Goal: Information Seeking & Learning: Learn about a topic

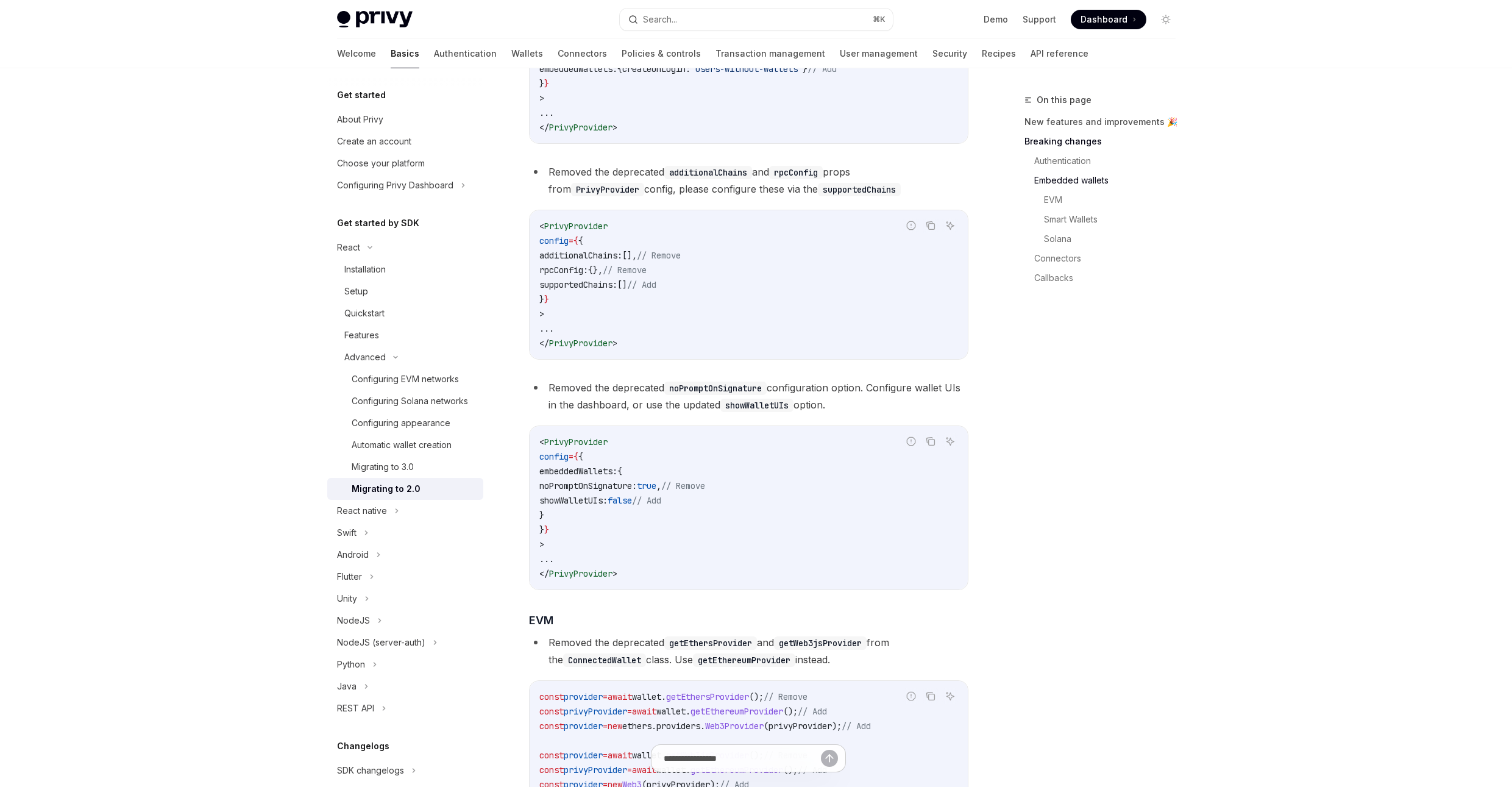
scroll to position [728, 0]
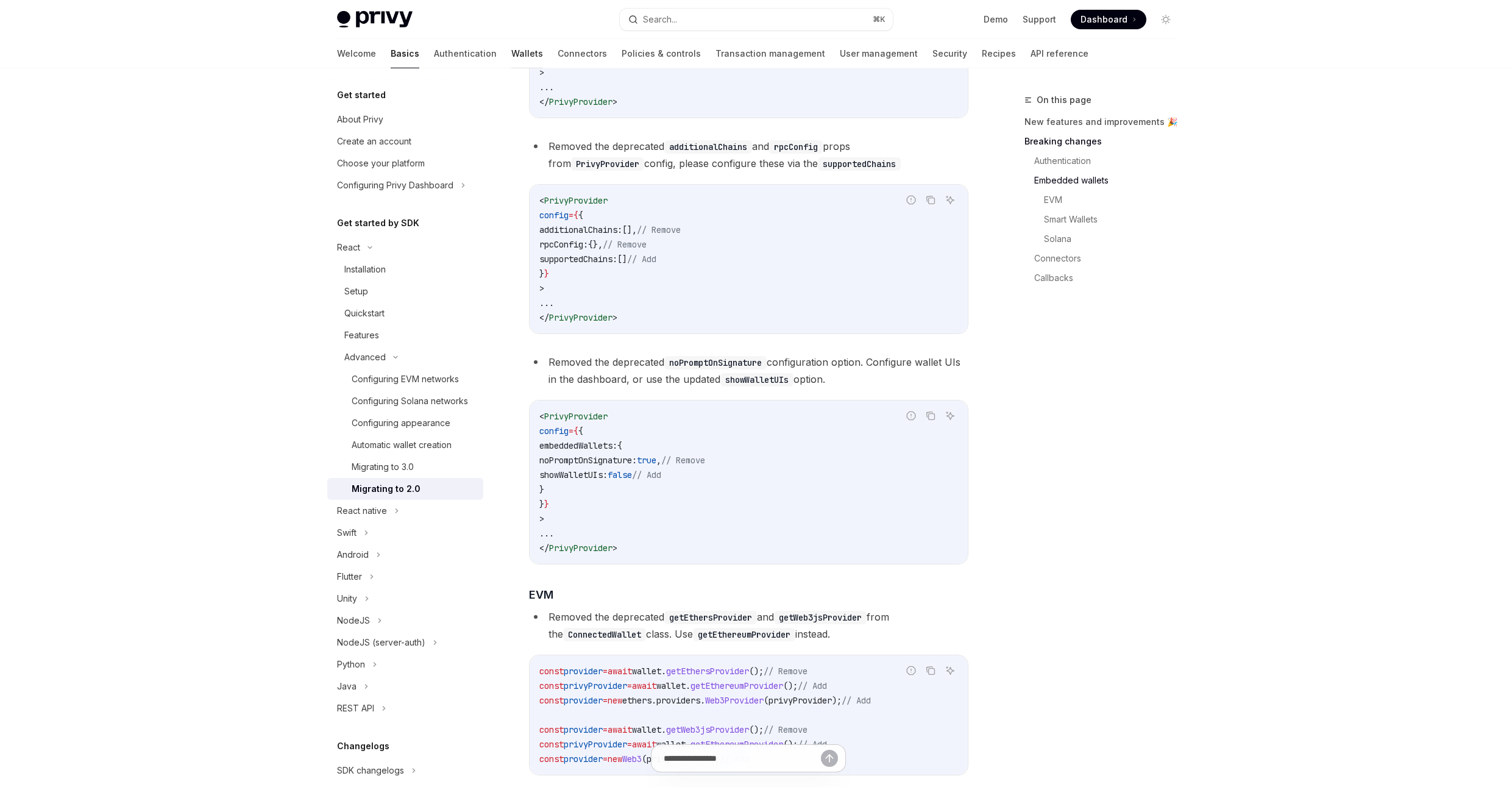
click at [511, 53] on link "Wallets" at bounding box center [527, 54] width 31 height 30
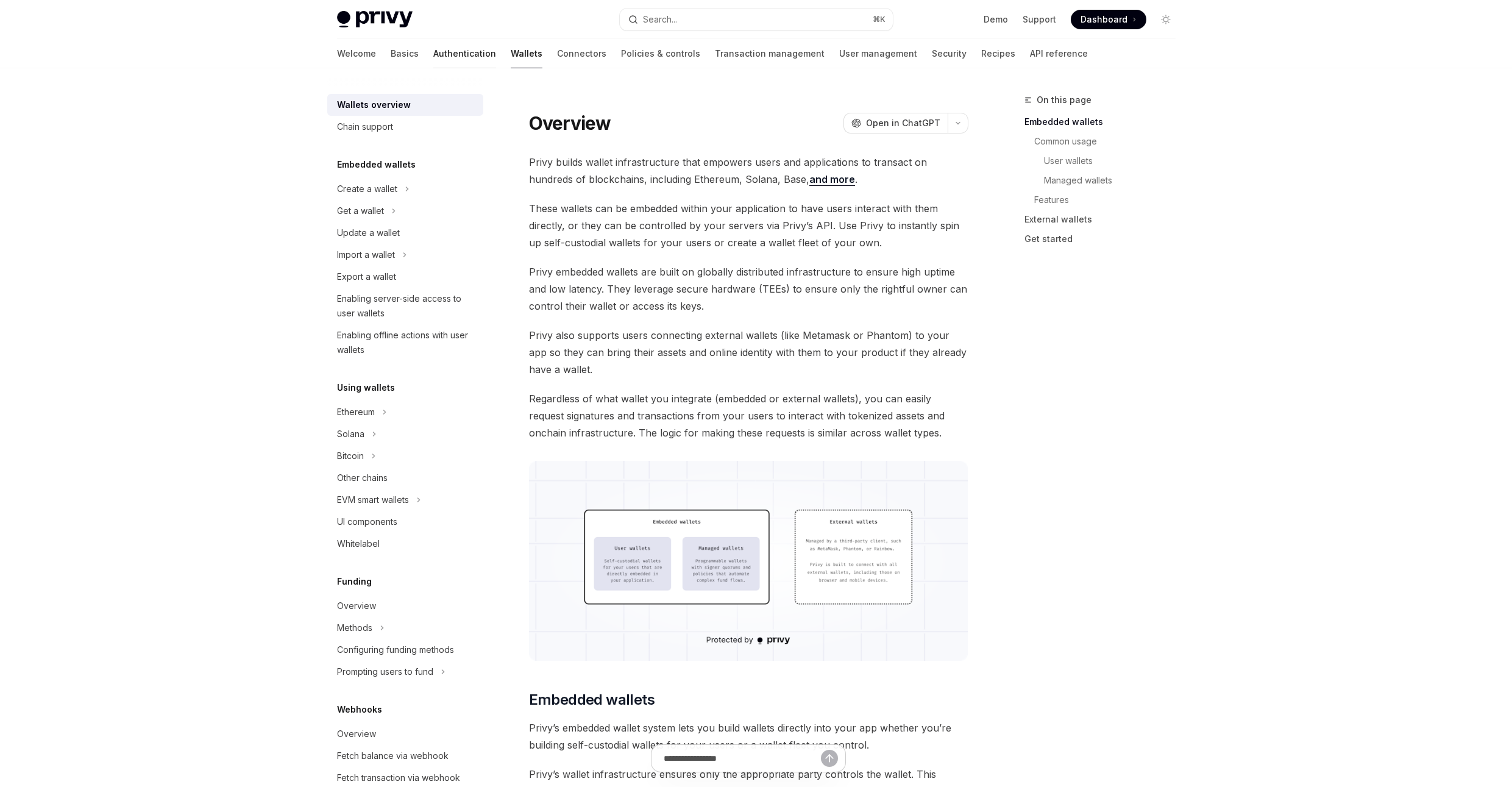
click at [433, 53] on link "Authentication" at bounding box center [464, 54] width 63 height 30
type textarea "*"
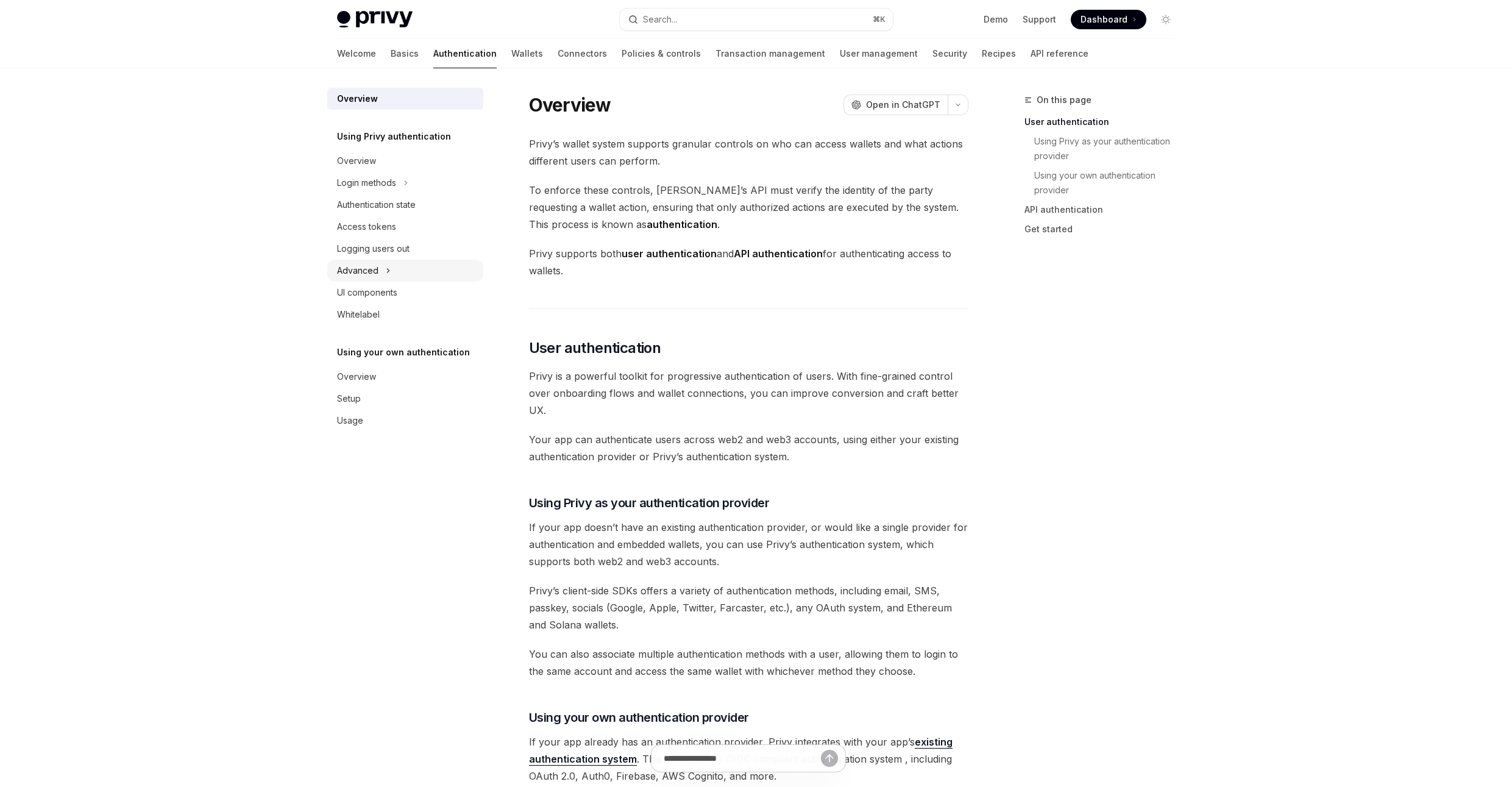
click at [380, 267] on div "Advanced" at bounding box center [404, 270] width 156 height 22
click at [511, 56] on link "Wallets" at bounding box center [527, 54] width 31 height 30
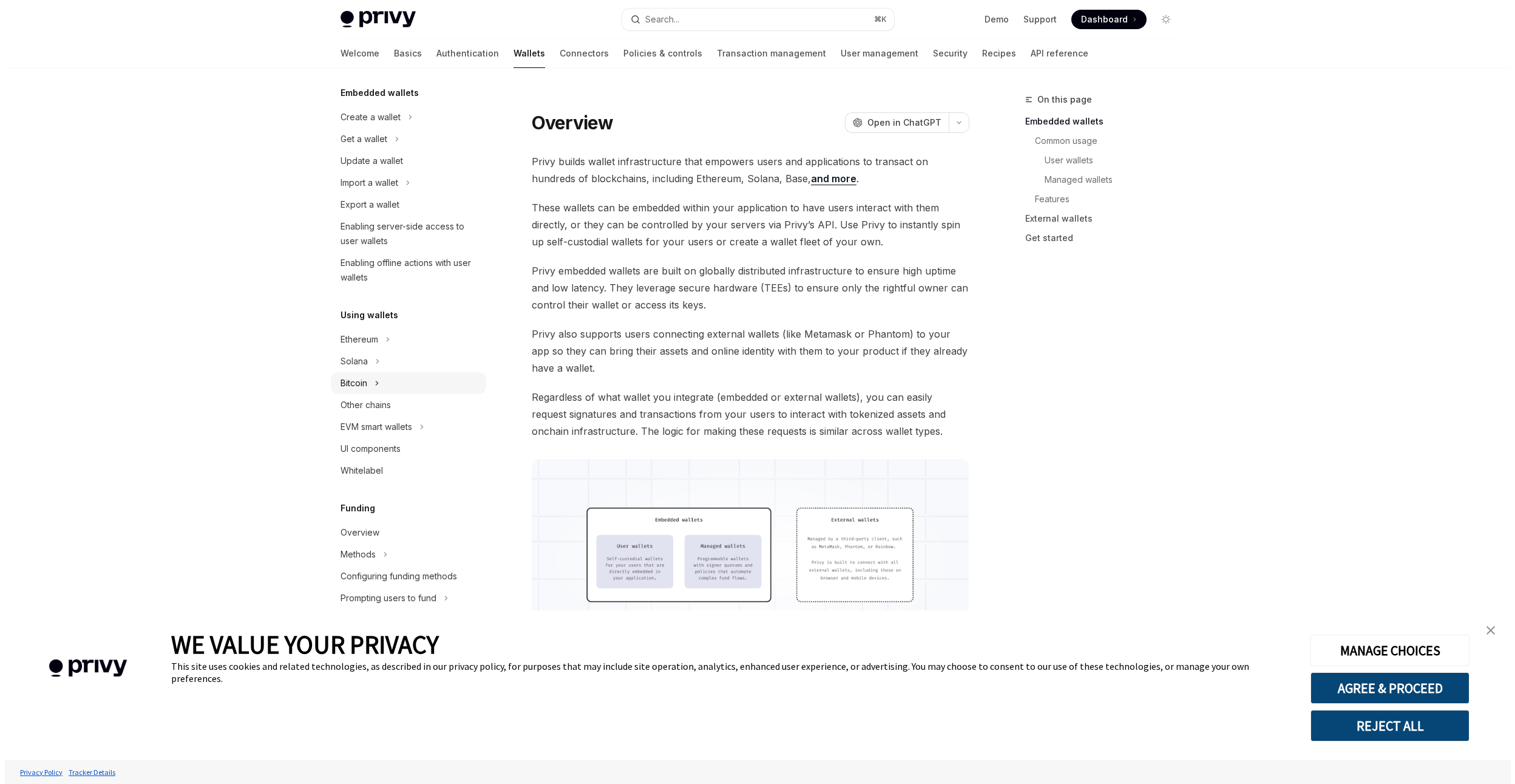
scroll to position [74, 0]
click at [372, 358] on icon at bounding box center [372, 359] width 5 height 15
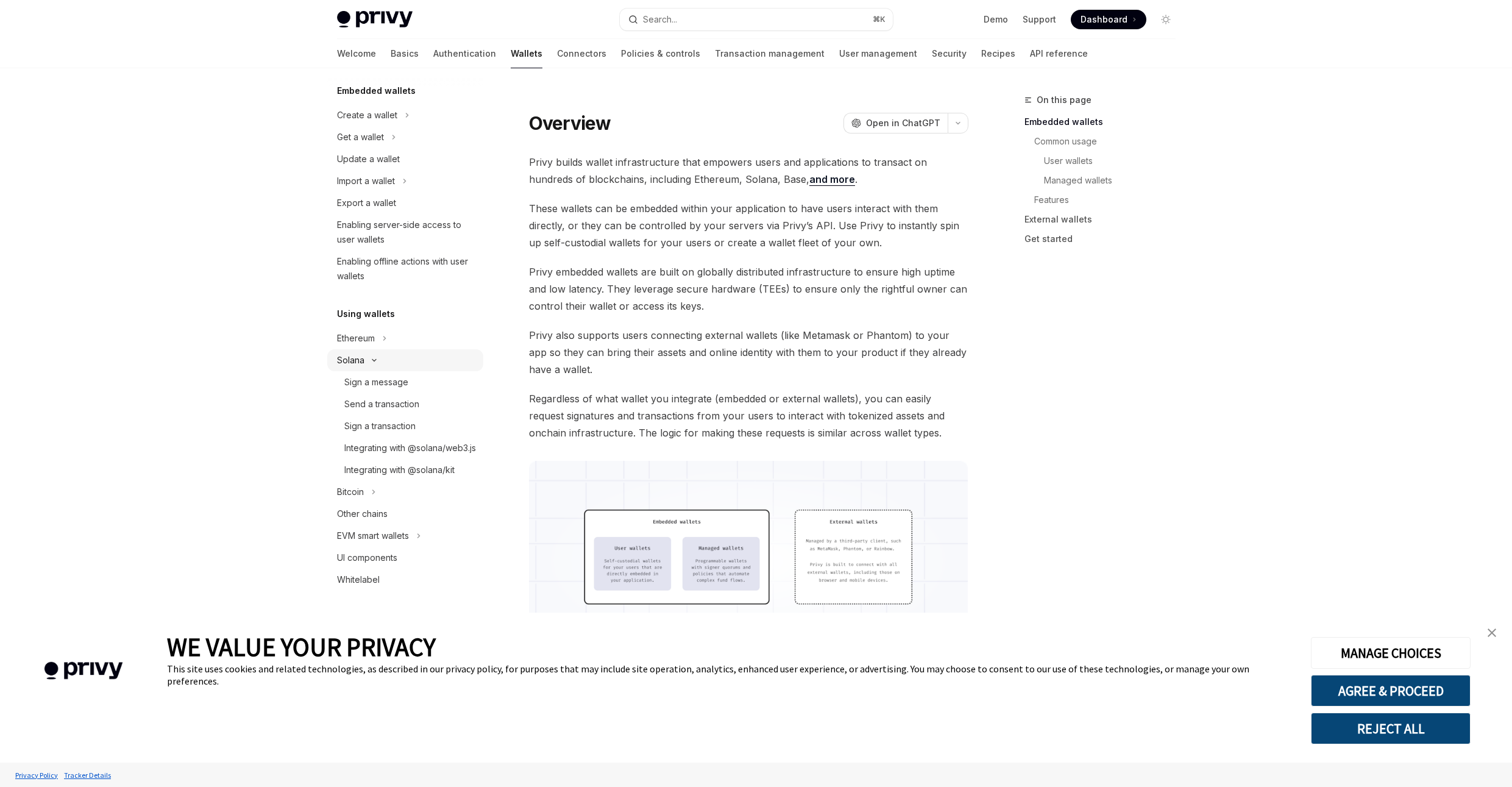
type textarea "*"
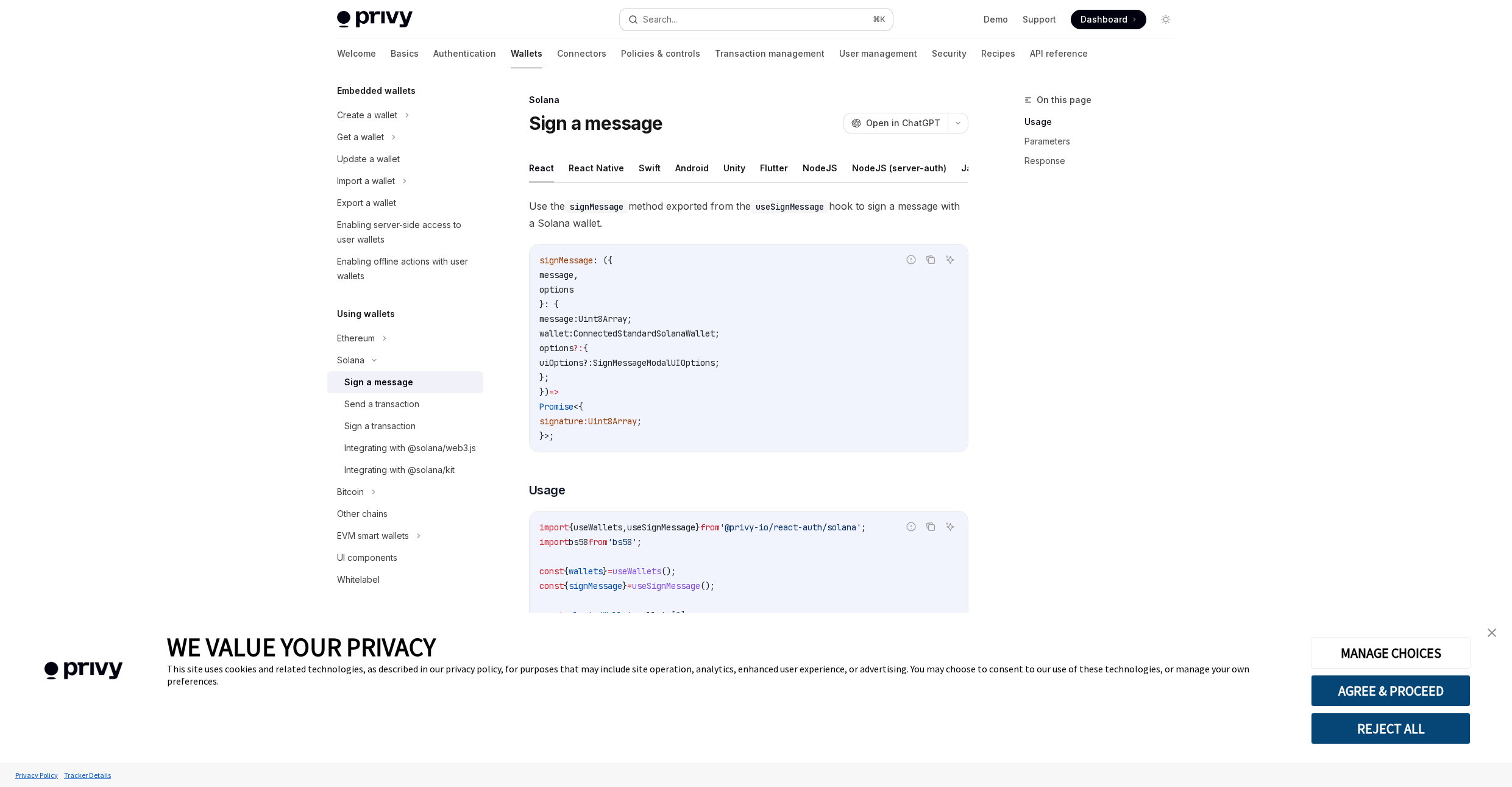
click at [690, 15] on button "Search... ⌘ K" at bounding box center [757, 19] width 273 height 22
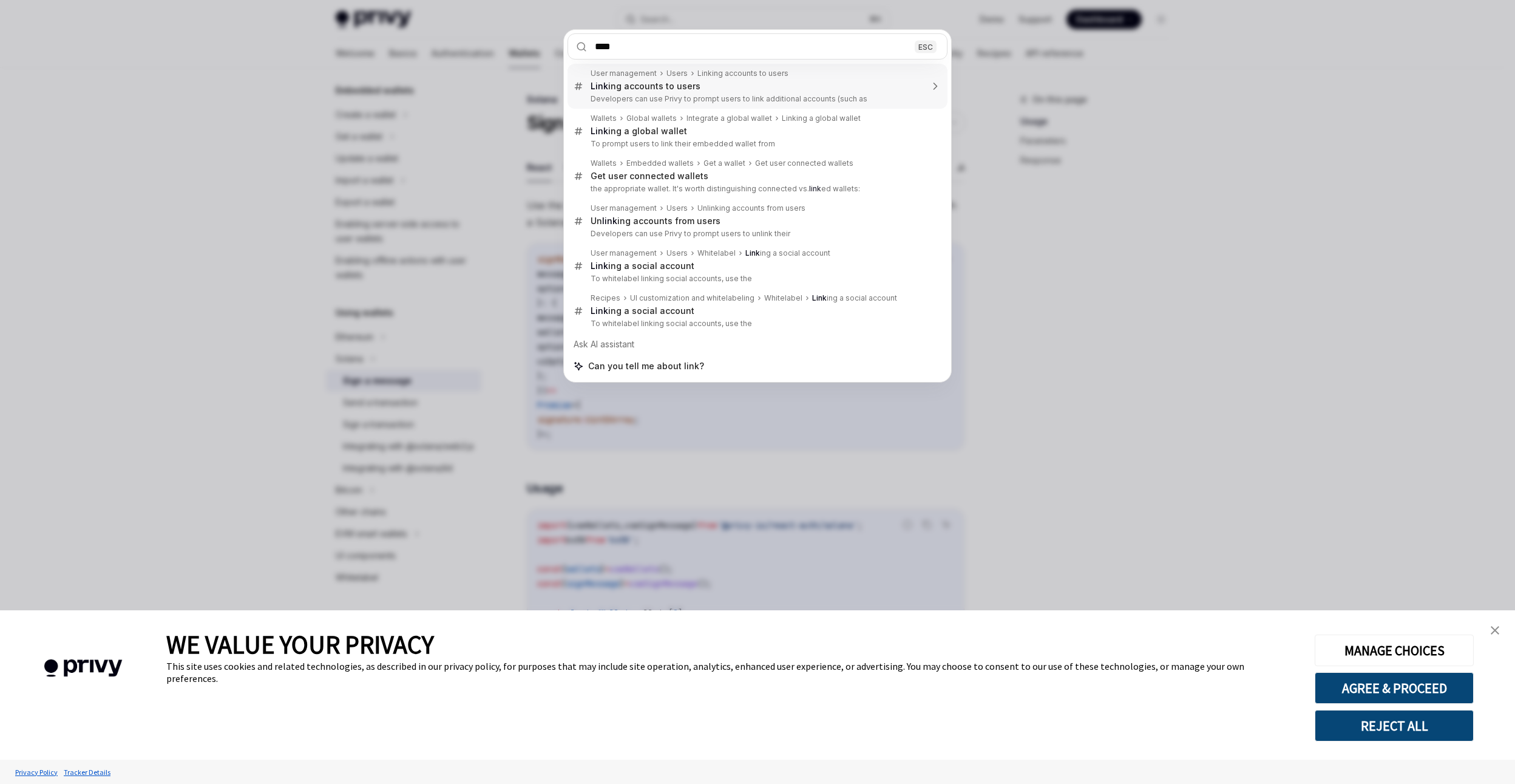
type input "****"
